Goal: Use online tool/utility: Utilize a website feature to perform a specific function

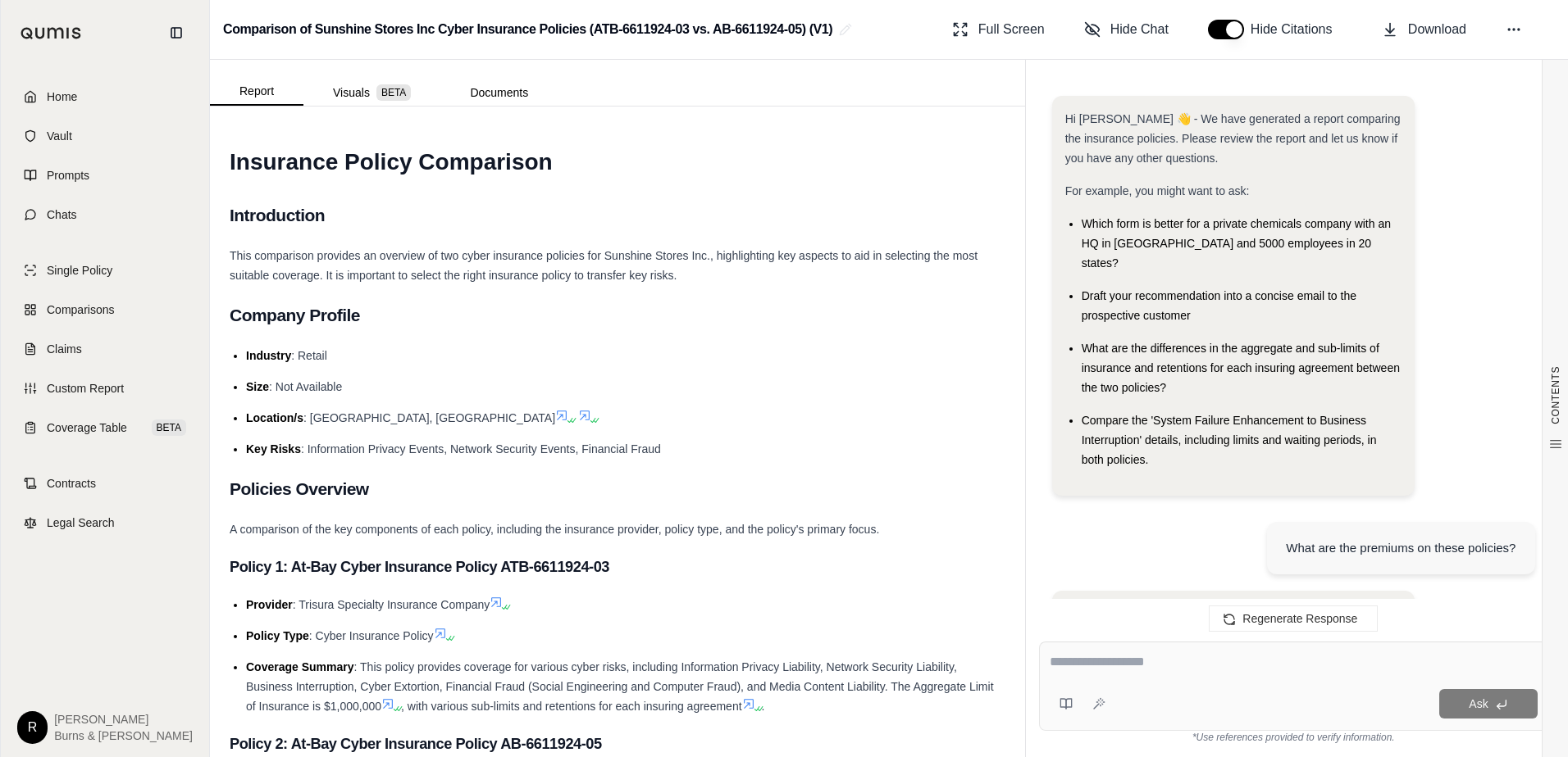
scroll to position [1271, 0]
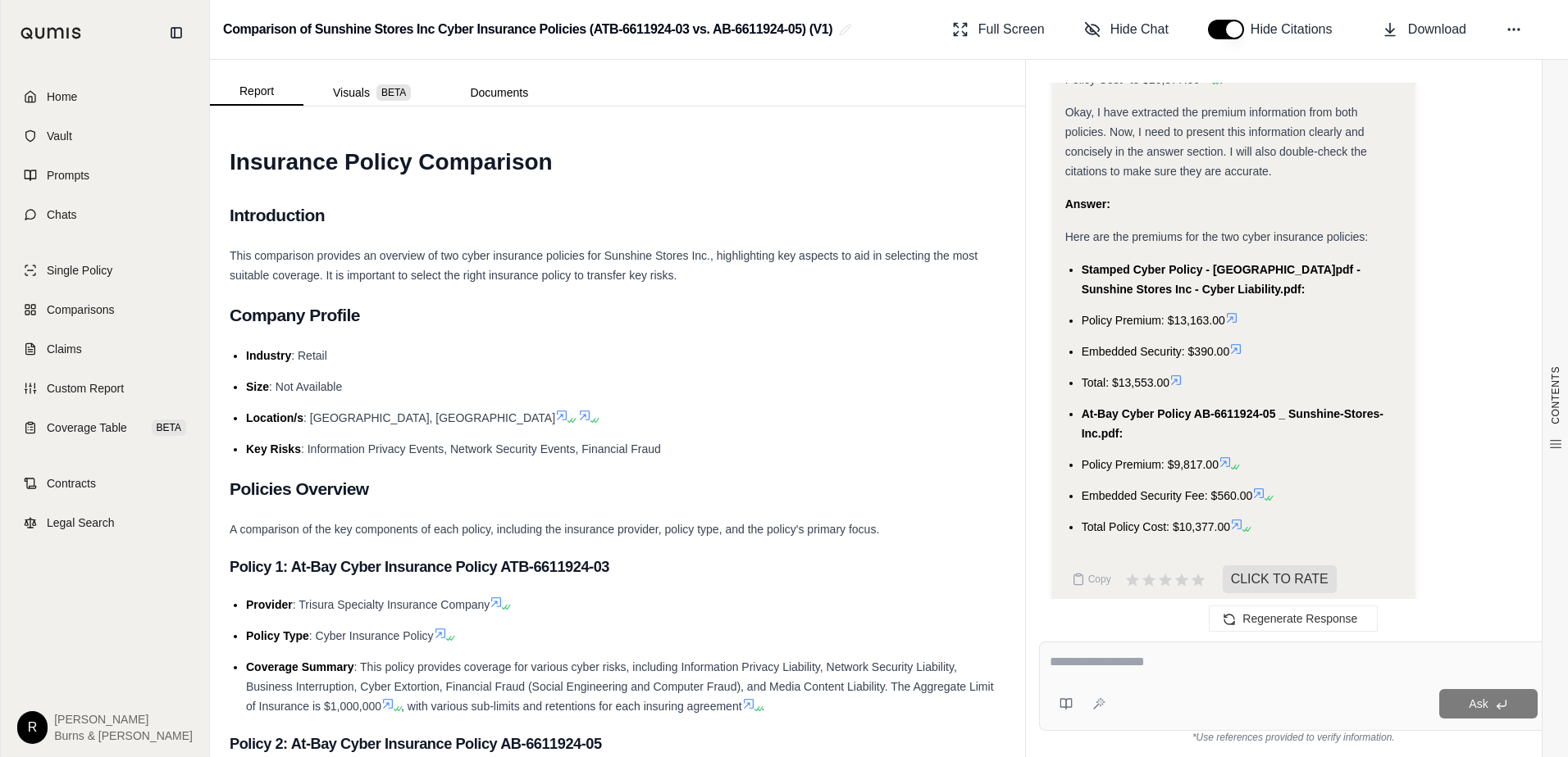
click at [51, 34] on img at bounding box center [51, 32] width 61 height 12
click at [51, 106] on link "Home" at bounding box center [104, 96] width 188 height 36
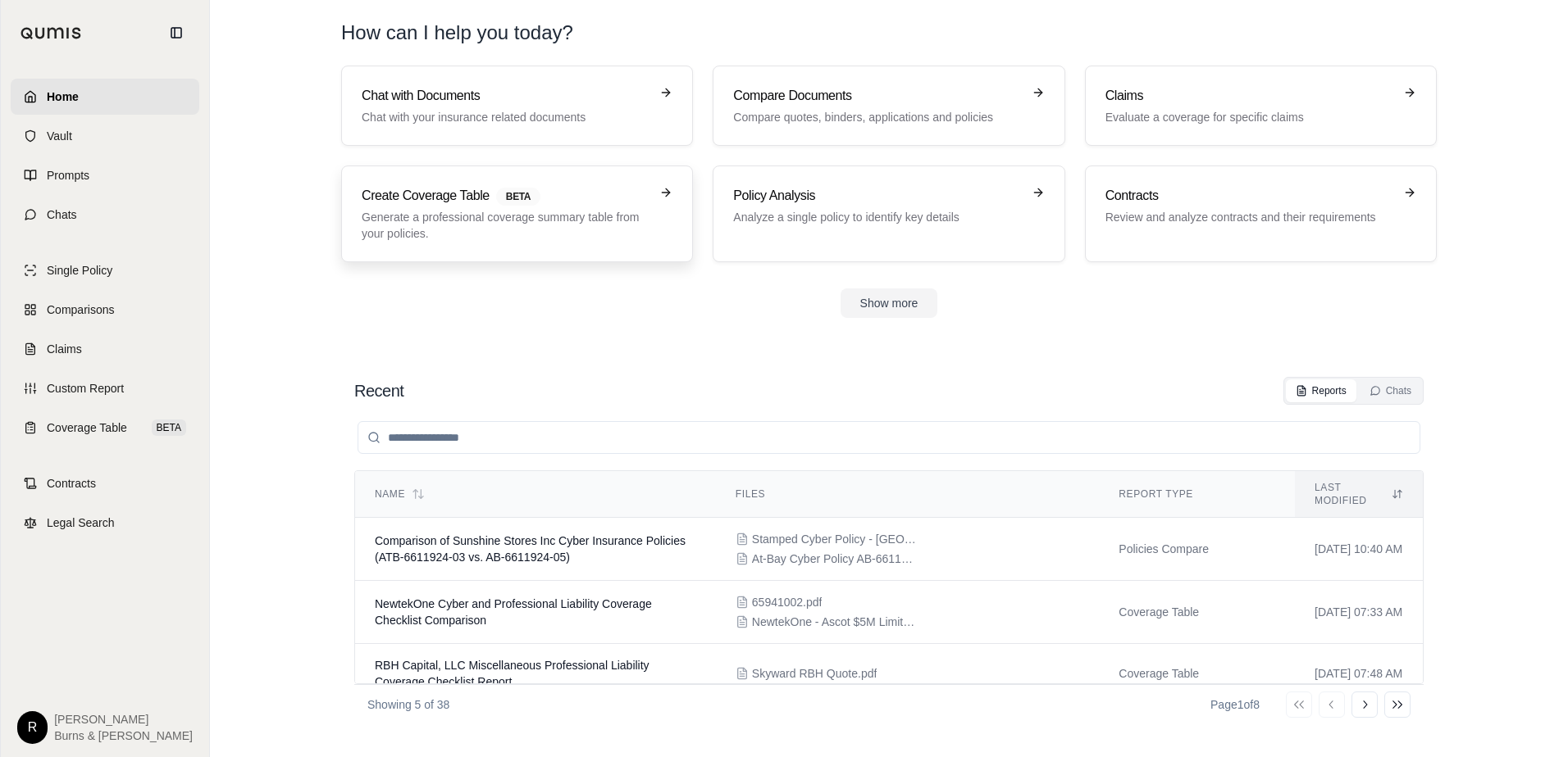
click at [494, 228] on p "Generate a professional coverage summary table from your policies." at bounding box center [505, 225] width 287 height 32
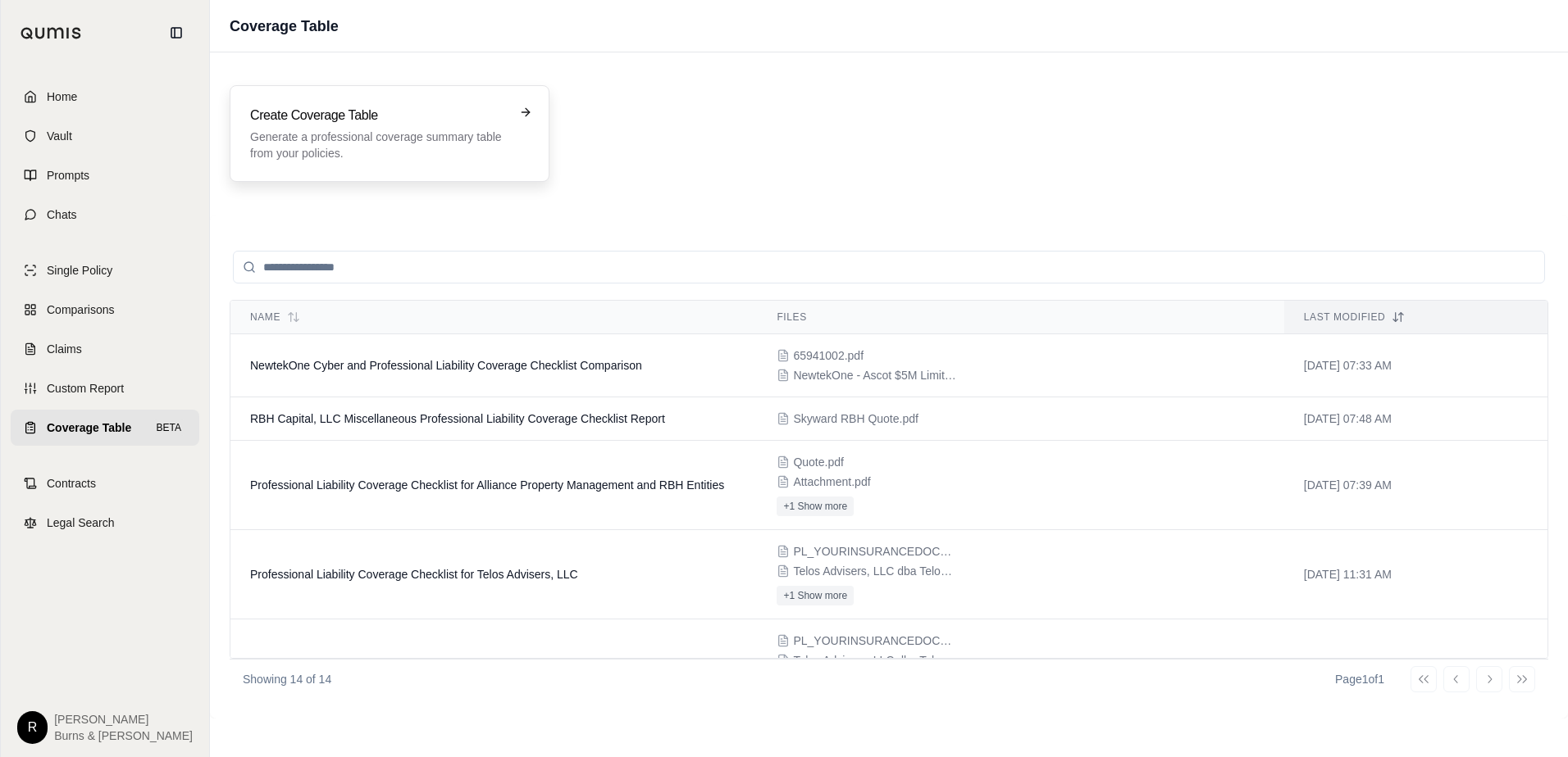
click at [345, 146] on p "Generate a professional coverage summary table from your policies." at bounding box center [378, 145] width 256 height 32
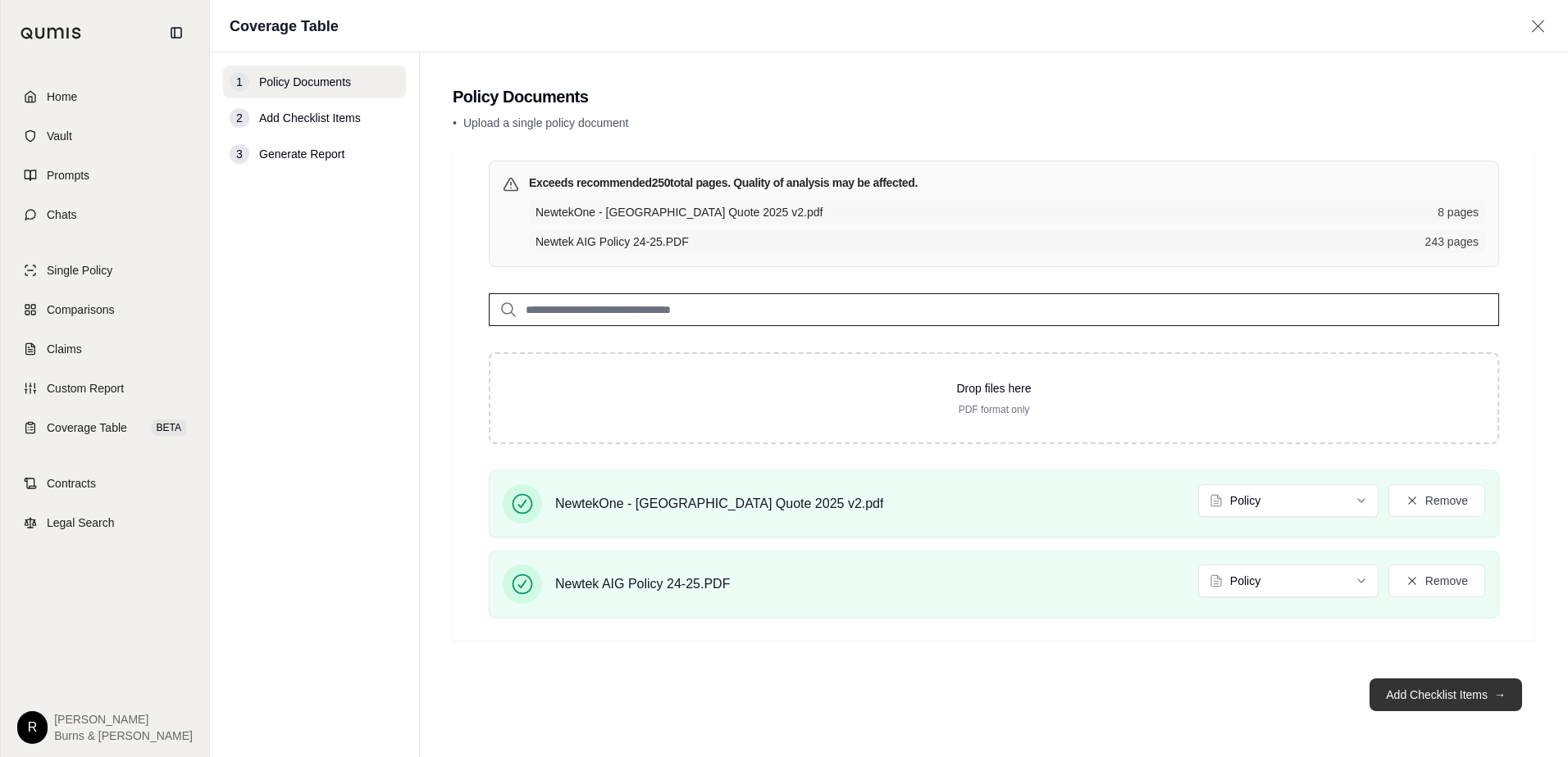
click at [1442, 699] on button "Add Checklist Items →" at bounding box center [1446, 695] width 153 height 32
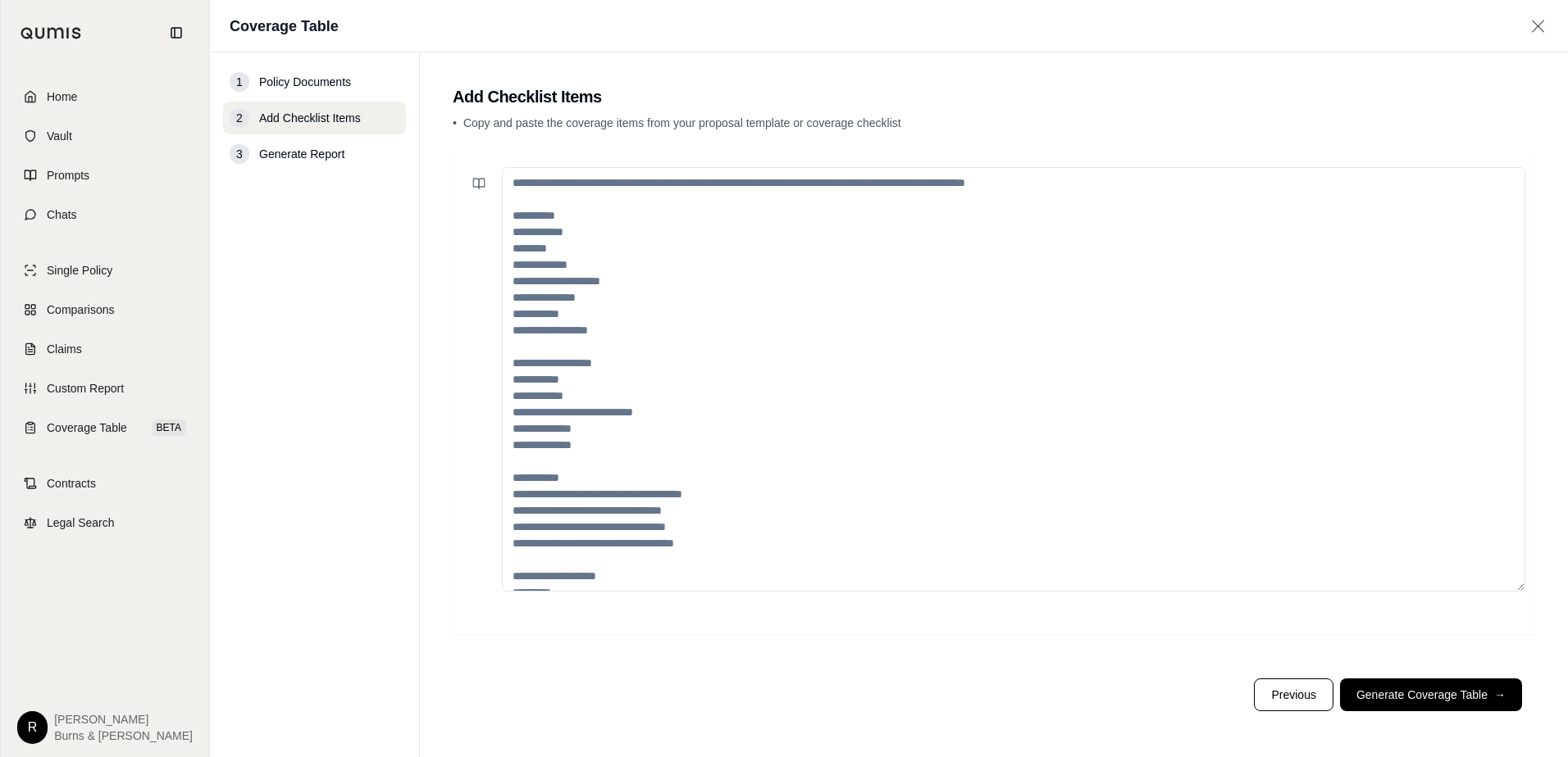
click at [545, 241] on textarea at bounding box center [1014, 379] width 1024 height 425
paste textarea "**********"
type textarea "**********"
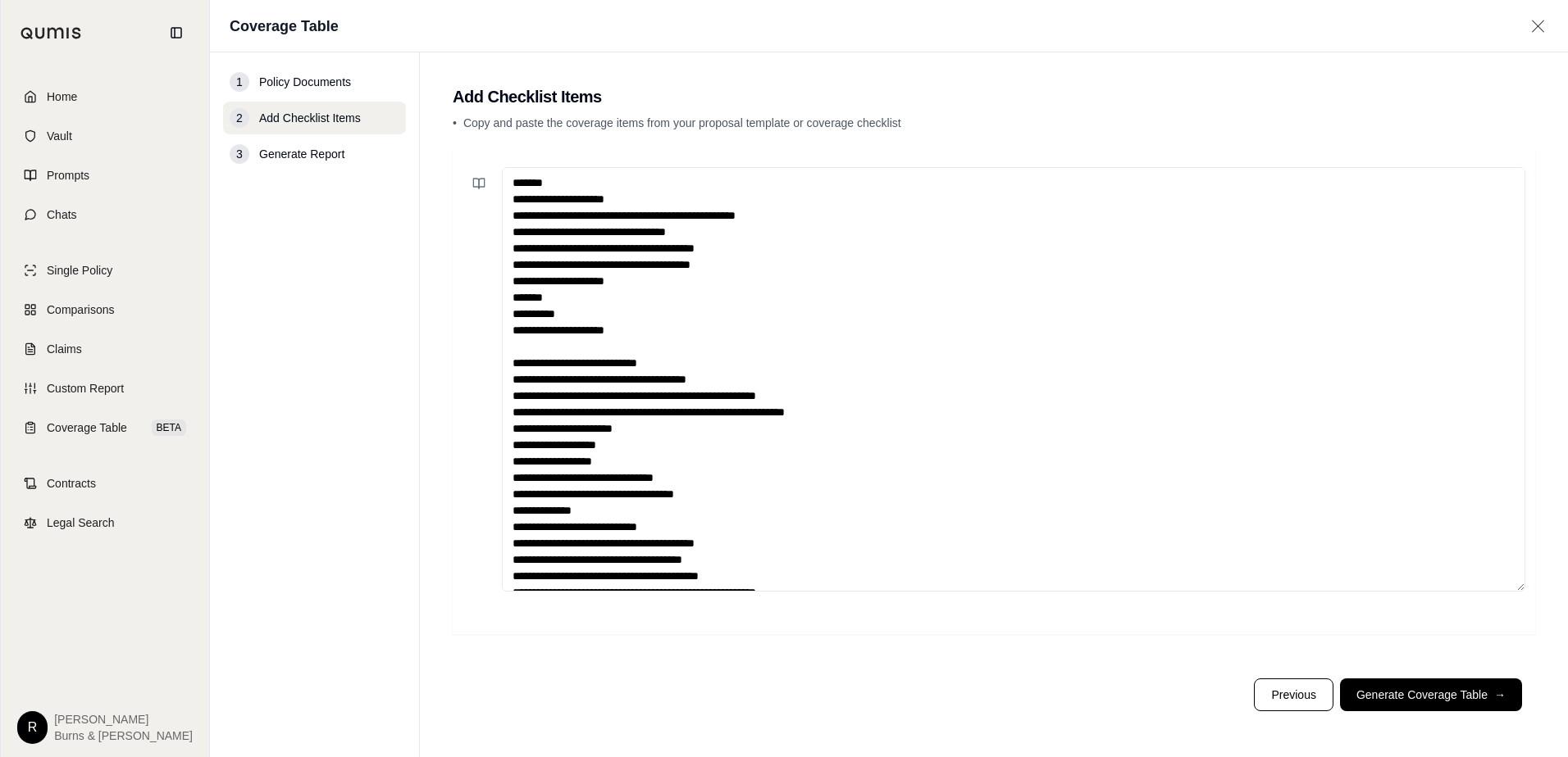
scroll to position [811, 0]
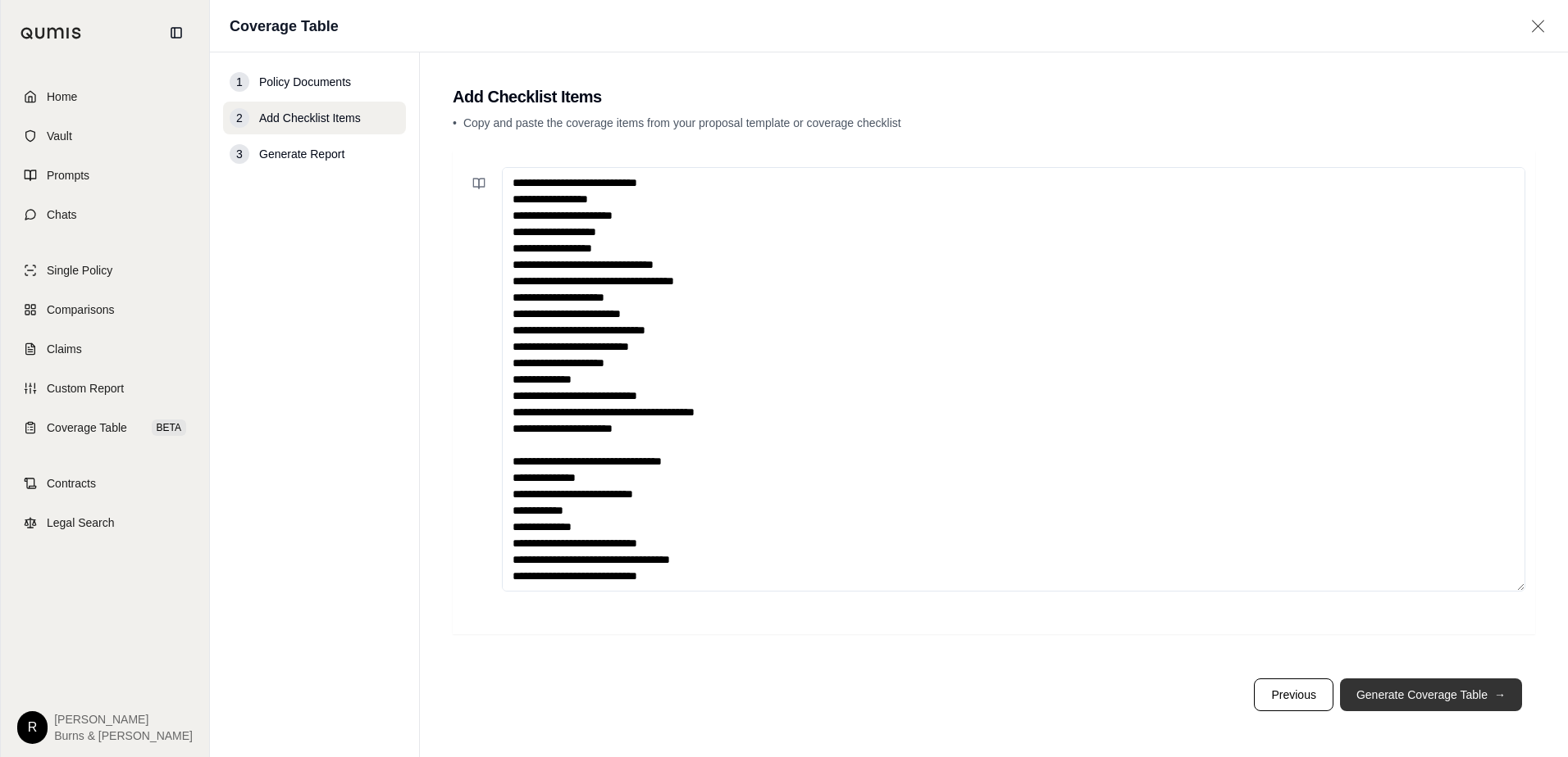
click at [1402, 692] on button "Generate Coverage Table →" at bounding box center [1430, 695] width 182 height 32
